Goal: Register for event/course

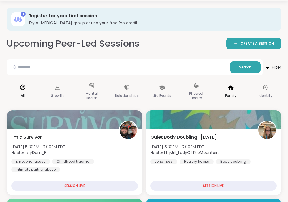
scroll to position [25, 0]
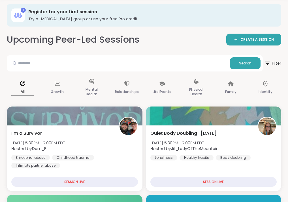
click at [264, 71] on button "Filter" at bounding box center [272, 63] width 17 height 16
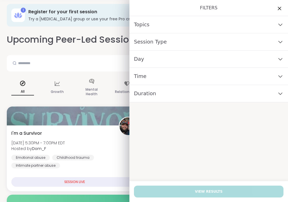
click at [274, 20] on div "Topics" at bounding box center [208, 24] width 158 height 17
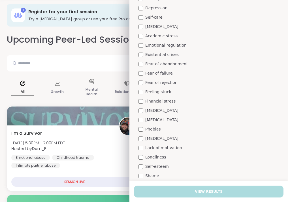
scroll to position [0, 0]
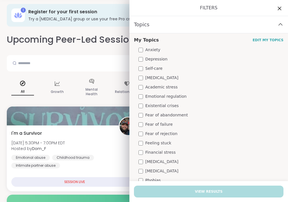
click at [278, 9] on icon at bounding box center [279, 8] width 7 height 7
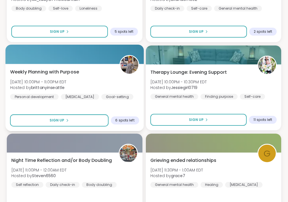
scroll to position [1060, 0]
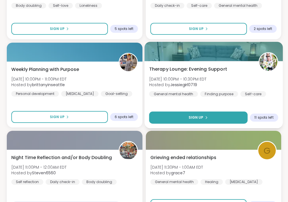
click at [169, 122] on button "Sign Up" at bounding box center [198, 118] width 98 height 12
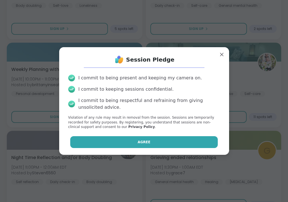
click at [133, 140] on button "Agree" at bounding box center [143, 142] width 147 height 12
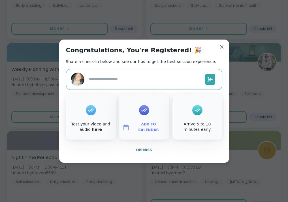
type textarea "*"
click at [137, 125] on span "Add to Calendar" at bounding box center [149, 127] width 34 height 11
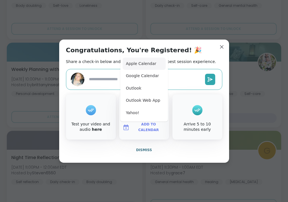
click at [143, 63] on button "Apple Calendar" at bounding box center [144, 64] width 43 height 12
click at [200, 54] on div "Congratulations, You're Registered! 🎉 Share a check-in below and see our tips t…" at bounding box center [144, 101] width 170 height 123
click at [143, 150] on span "Dismiss" at bounding box center [144, 150] width 16 height 4
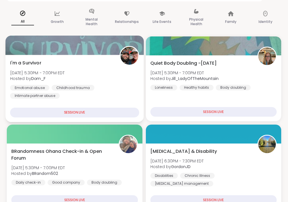
scroll to position [0, 0]
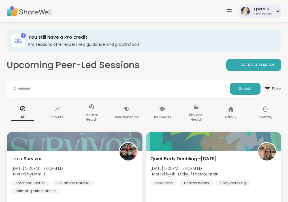
click at [269, 9] on div "gwens" at bounding box center [263, 9] width 18 height 6
click at [148, 7] on div "gwens 1 Pro credit" at bounding box center [144, 11] width 288 height 23
